Goal: Task Accomplishment & Management: Manage account settings

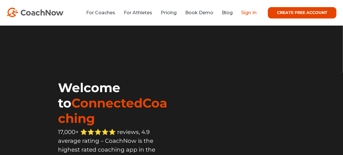
drag, startPoint x: 0, startPoint y: 0, endPoint x: 247, endPoint y: 13, distance: 247.6
click at [247, 13] on link "Sign In" at bounding box center [248, 12] width 15 height 5
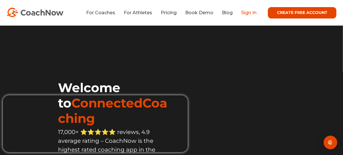
click at [254, 14] on link "Sign In" at bounding box center [248, 12] width 15 height 5
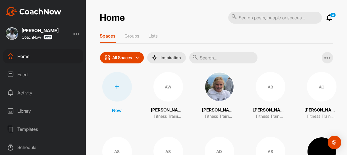
click at [76, 34] on div at bounding box center [76, 33] width 7 height 7
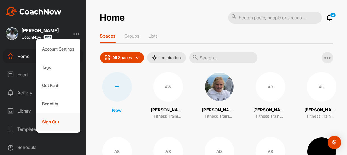
click at [44, 122] on div "Sign Out" at bounding box center [58, 122] width 44 height 18
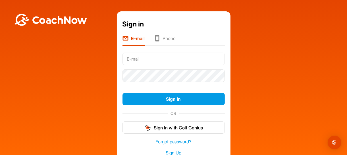
type input "[PERSON_NAME][EMAIL_ADDRESS][PERSON_NAME][DOMAIN_NAME]"
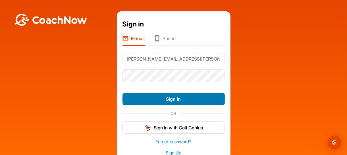
click at [143, 99] on button "Sign In" at bounding box center [173, 99] width 102 height 12
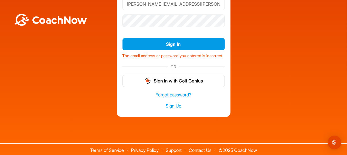
scroll to position [57, 0]
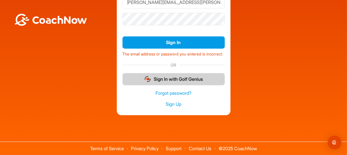
click at [158, 84] on button "Sign In with Golf Genius" at bounding box center [173, 79] width 102 height 12
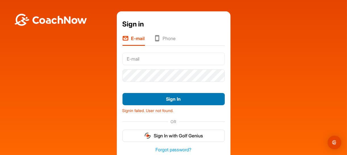
type input "[PERSON_NAME][EMAIL_ADDRESS][PERSON_NAME][DOMAIN_NAME]"
click at [175, 99] on button "Sign In" at bounding box center [173, 99] width 102 height 12
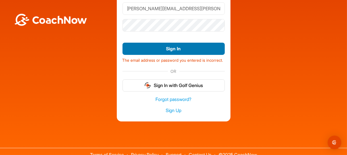
scroll to position [57, 0]
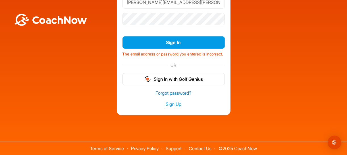
click at [175, 95] on link "Forgot password?" at bounding box center [173, 93] width 102 height 7
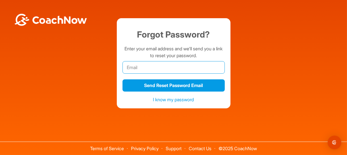
click at [171, 69] on input "email" at bounding box center [173, 67] width 102 height 13
type input "[PERSON_NAME][EMAIL_ADDRESS][PERSON_NAME][DOMAIN_NAME]"
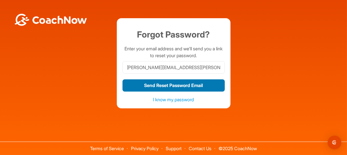
click at [177, 84] on button "Send Reset Password Email" at bounding box center [173, 85] width 102 height 12
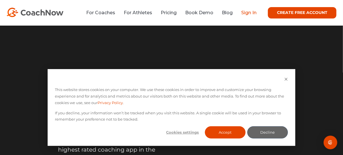
click at [246, 13] on link "Sign In" at bounding box center [248, 12] width 15 height 5
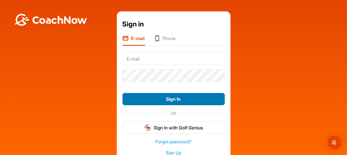
type input "[PERSON_NAME][EMAIL_ADDRESS][PERSON_NAME][DOMAIN_NAME]"
click at [172, 97] on button "Sign In" at bounding box center [173, 99] width 102 height 12
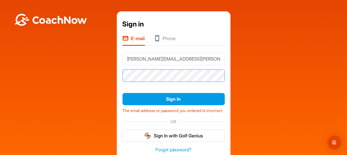
click at [112, 82] on div "Sign in E-mail Phone [PERSON_NAME][EMAIL_ADDRESS][PERSON_NAME][DOMAIN_NAME] Sig…" at bounding box center [173, 91] width 341 height 160
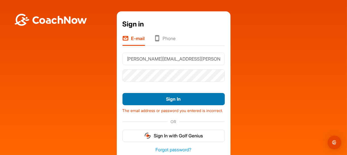
click at [172, 97] on button "Sign In" at bounding box center [173, 99] width 102 height 12
